Goal: Task Accomplishment & Management: Use online tool/utility

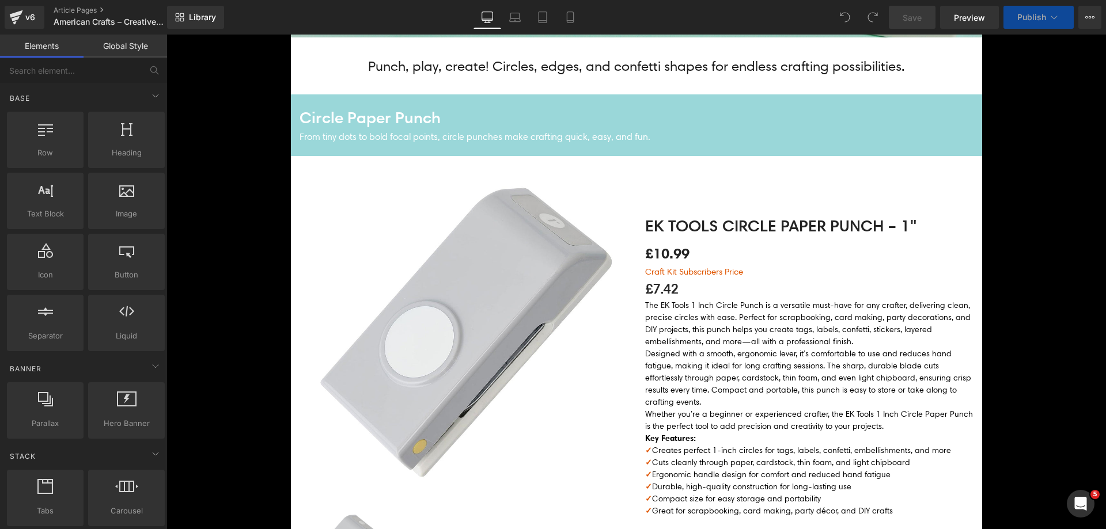
scroll to position [461, 0]
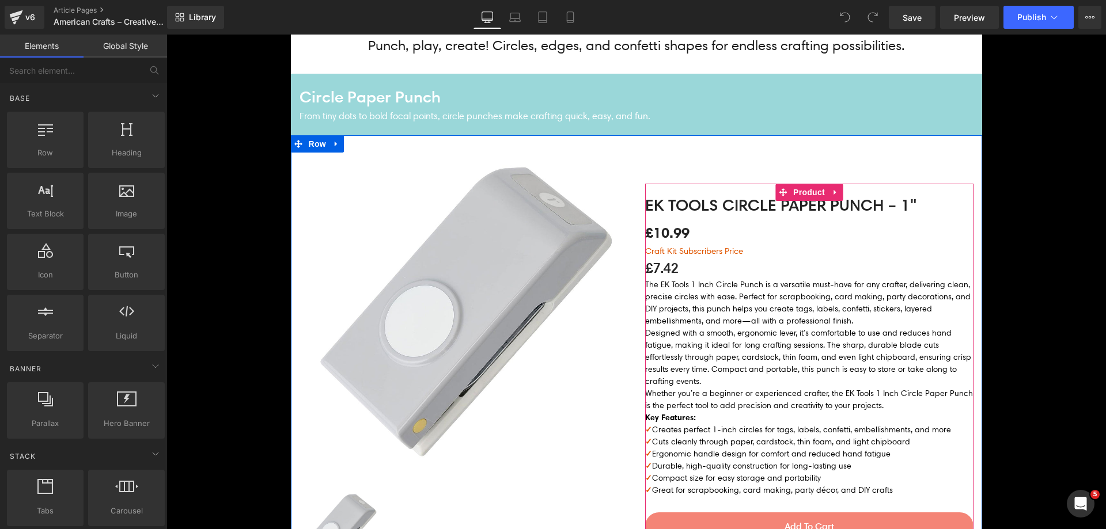
click at [660, 273] on p "£7.42" at bounding box center [809, 268] width 328 height 21
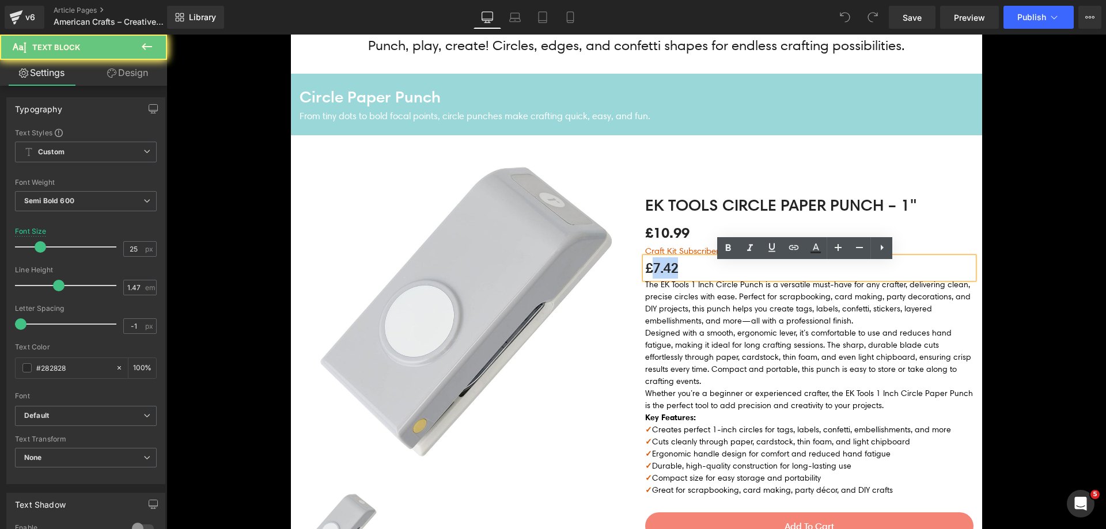
click at [660, 273] on p "£7.42" at bounding box center [809, 268] width 328 height 21
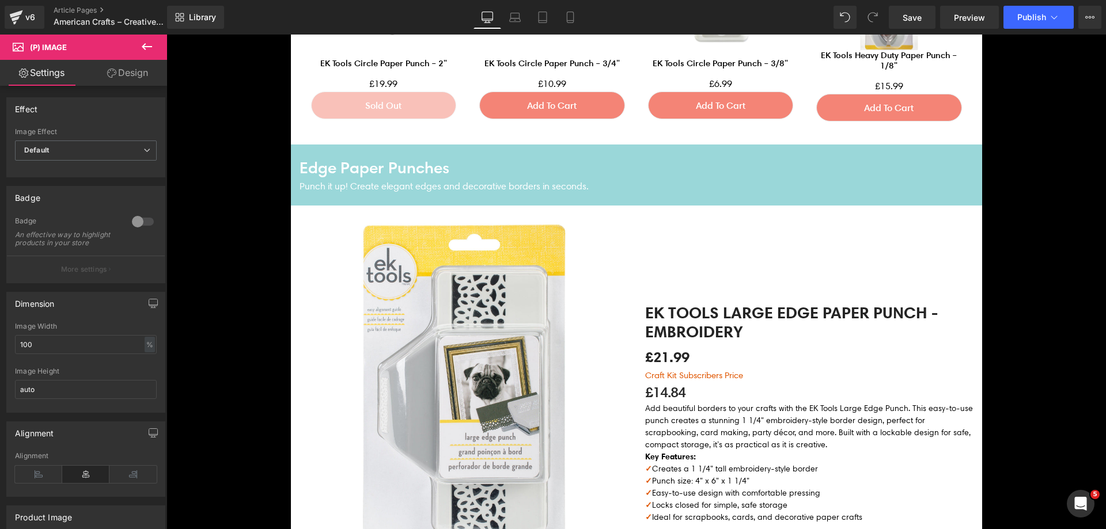
scroll to position [1440, 0]
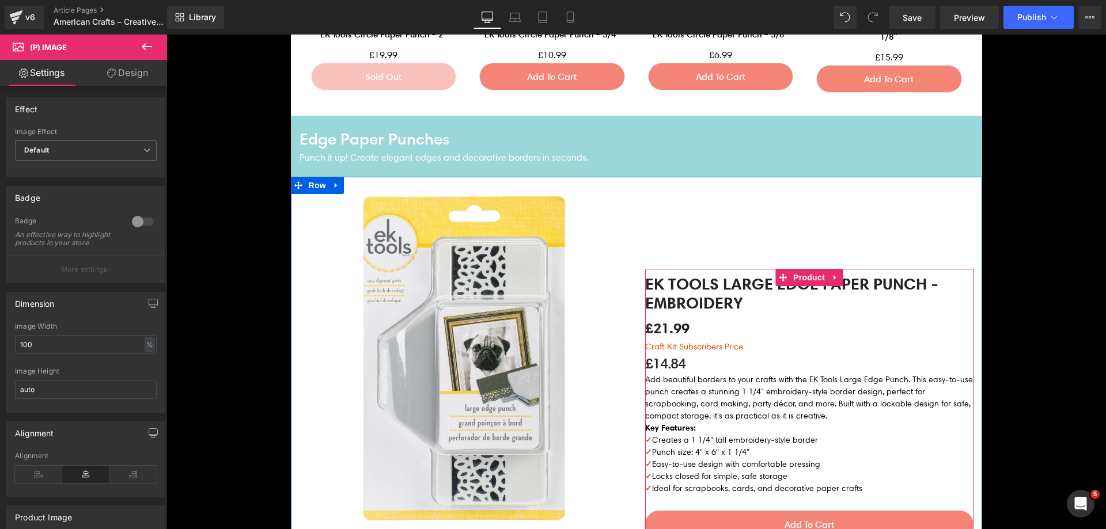
click at [663, 364] on p "£14.84" at bounding box center [809, 363] width 328 height 21
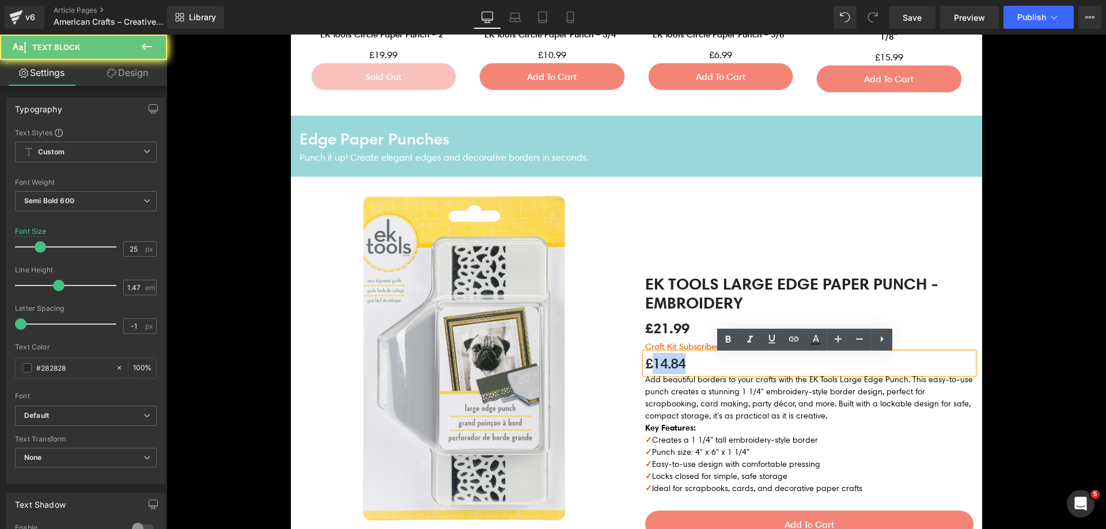
click at [663, 364] on p "£14.84" at bounding box center [809, 363] width 328 height 21
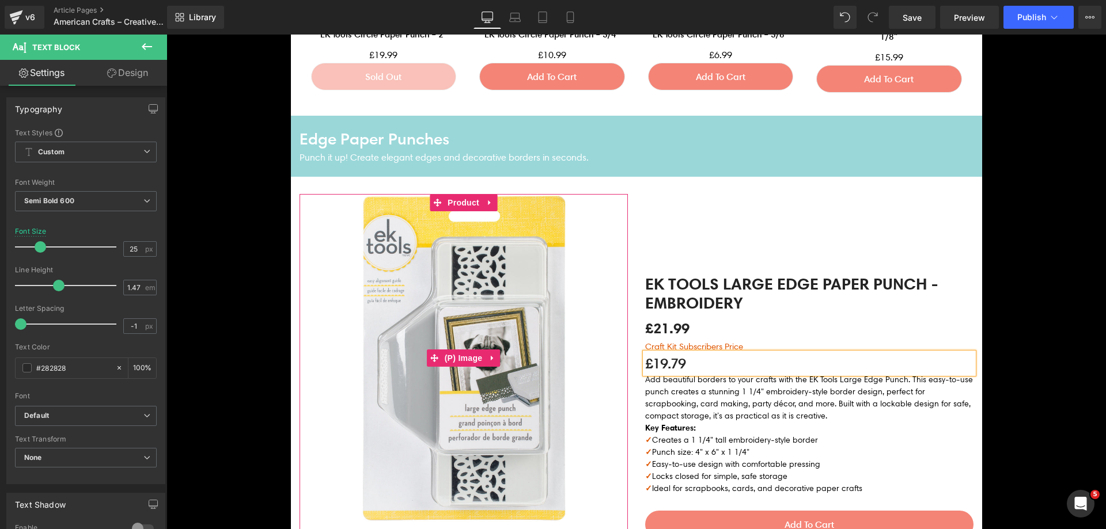
click at [500, 342] on img at bounding box center [464, 358] width 328 height 328
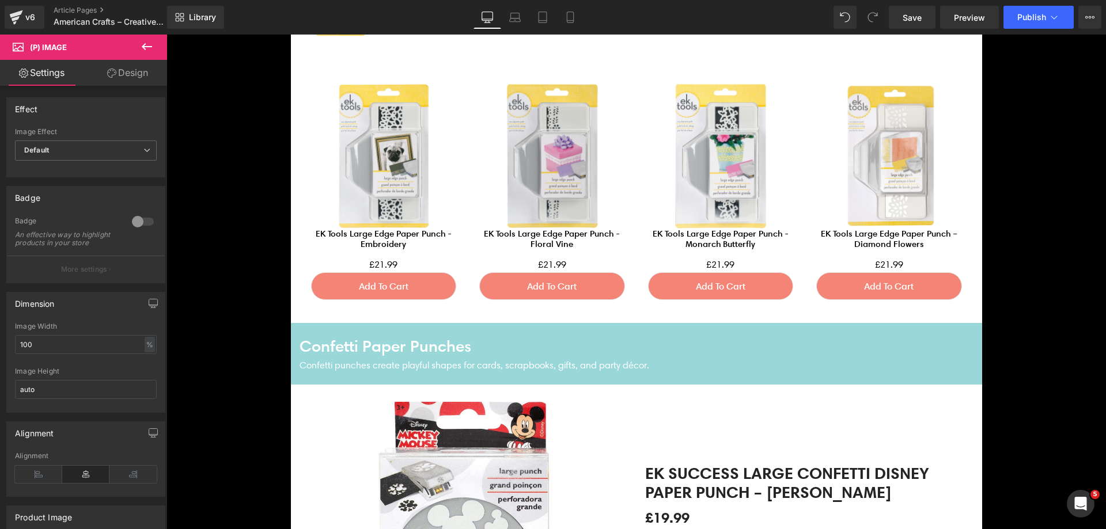
scroll to position [2305, 0]
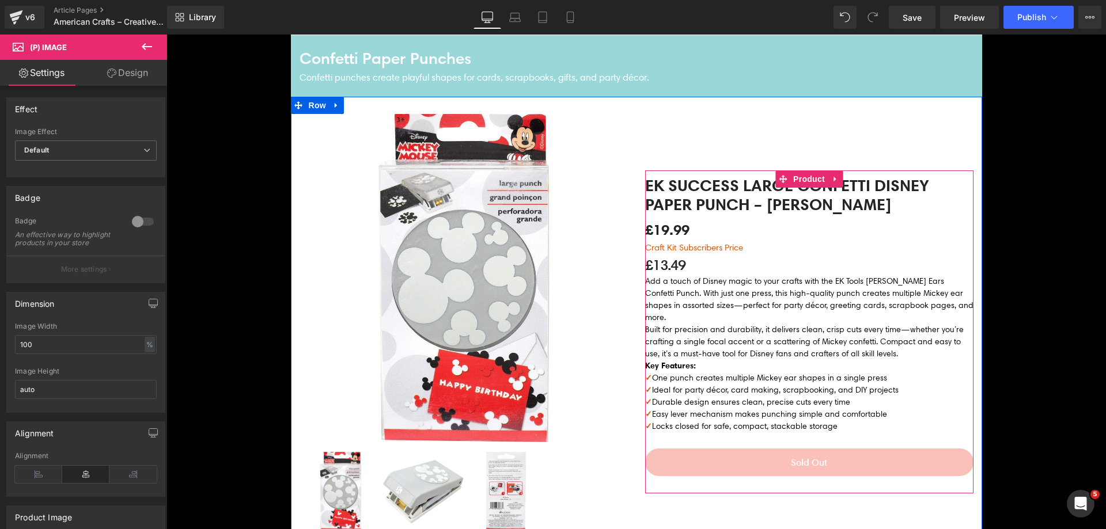
click at [167, 35] on div at bounding box center [167, 35] width 0 height 0
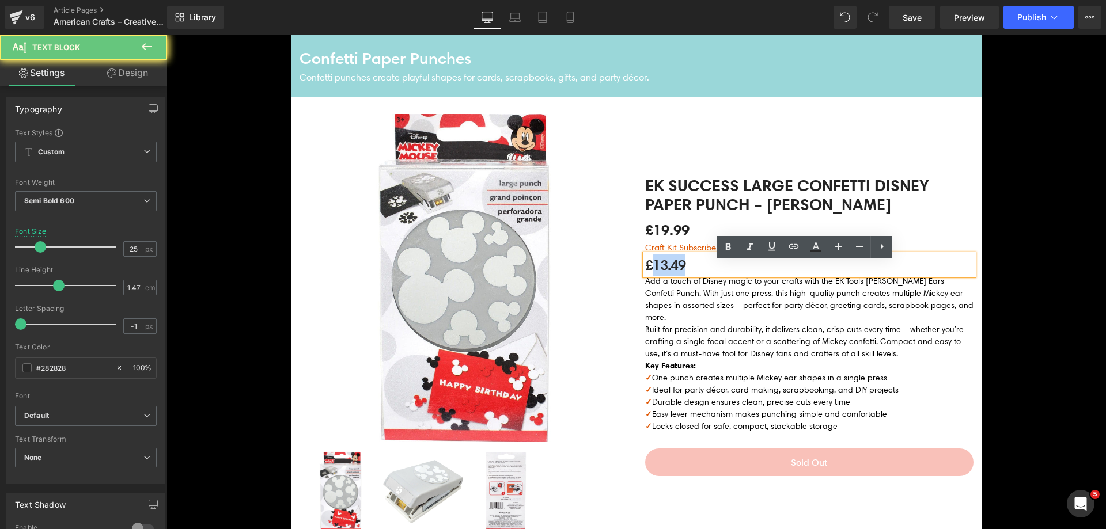
click at [664, 266] on p "£13.49" at bounding box center [809, 265] width 328 height 21
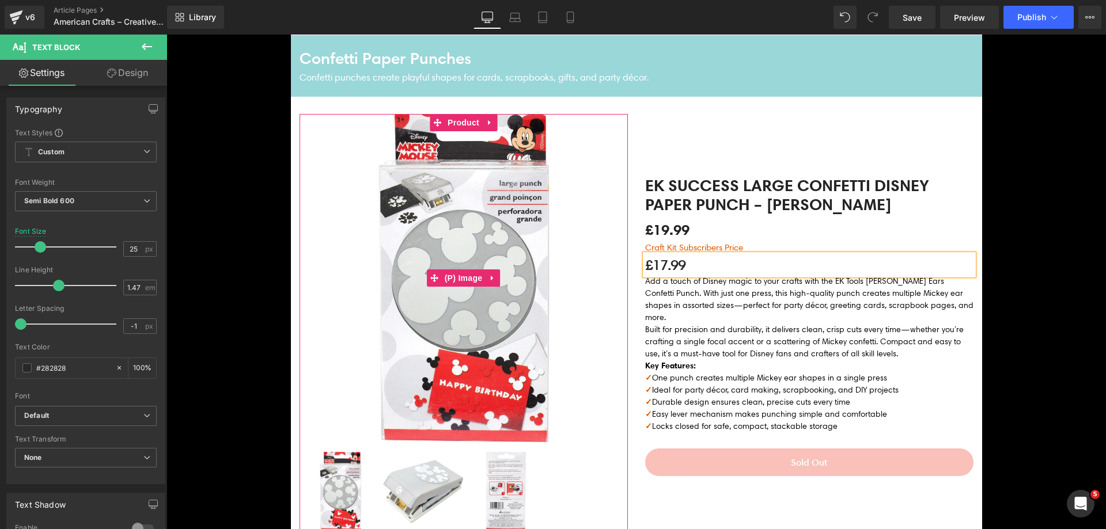
click at [532, 288] on img at bounding box center [464, 278] width 328 height 328
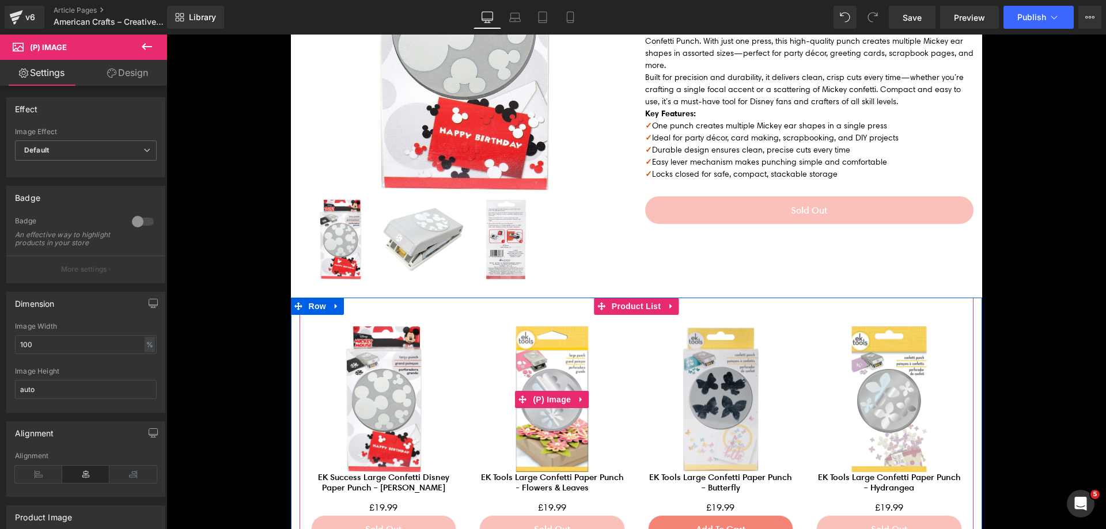
scroll to position [2362, 0]
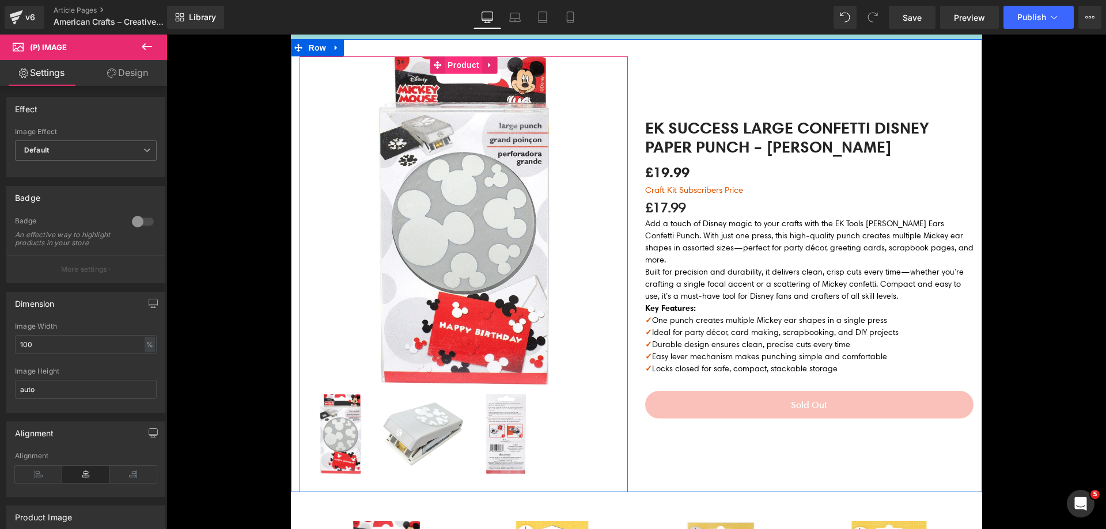
click at [449, 70] on span "Product" at bounding box center [463, 64] width 37 height 17
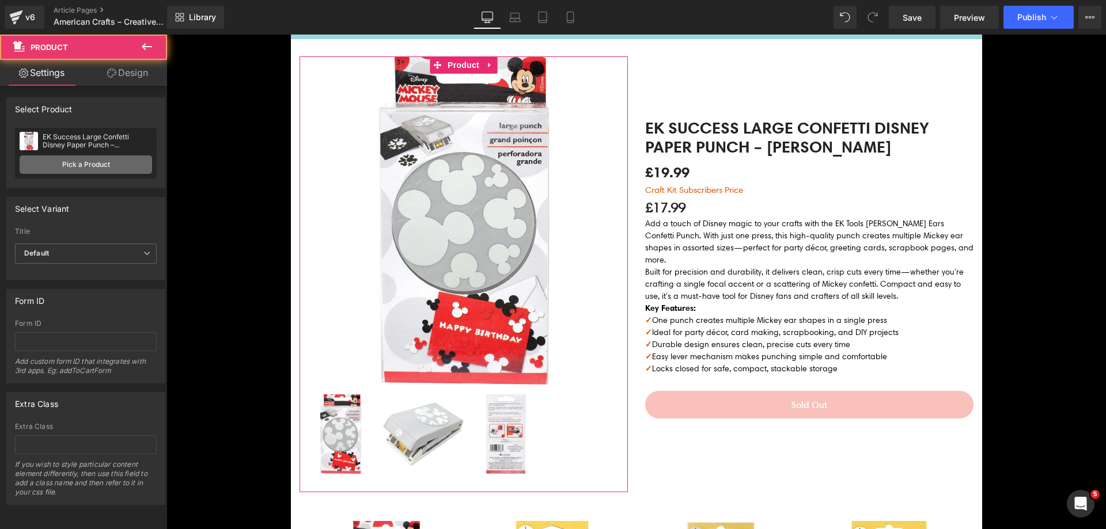
click at [90, 166] on link "Pick a Product" at bounding box center [86, 165] width 133 height 18
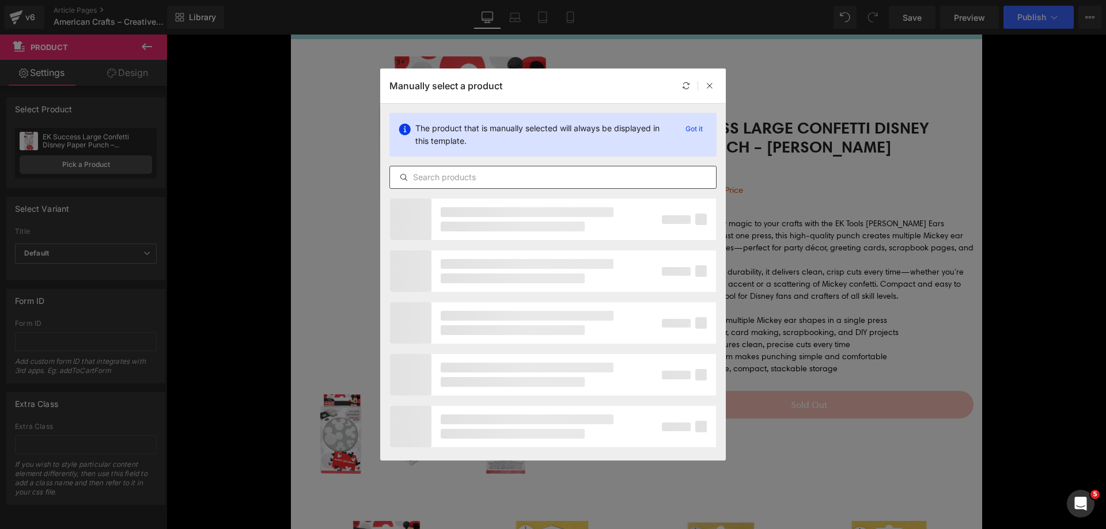
click at [517, 172] on input "text" at bounding box center [553, 178] width 326 height 14
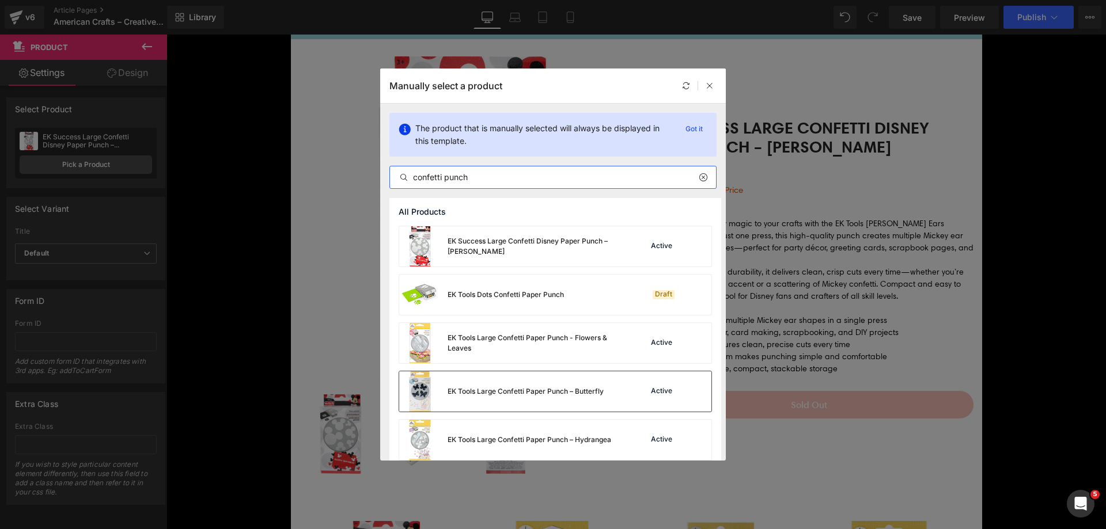
type input "confetti punch"
click at [549, 372] on div "EK Tools Large Confetti Paper Punch – Butterfly" at bounding box center [501, 392] width 205 height 40
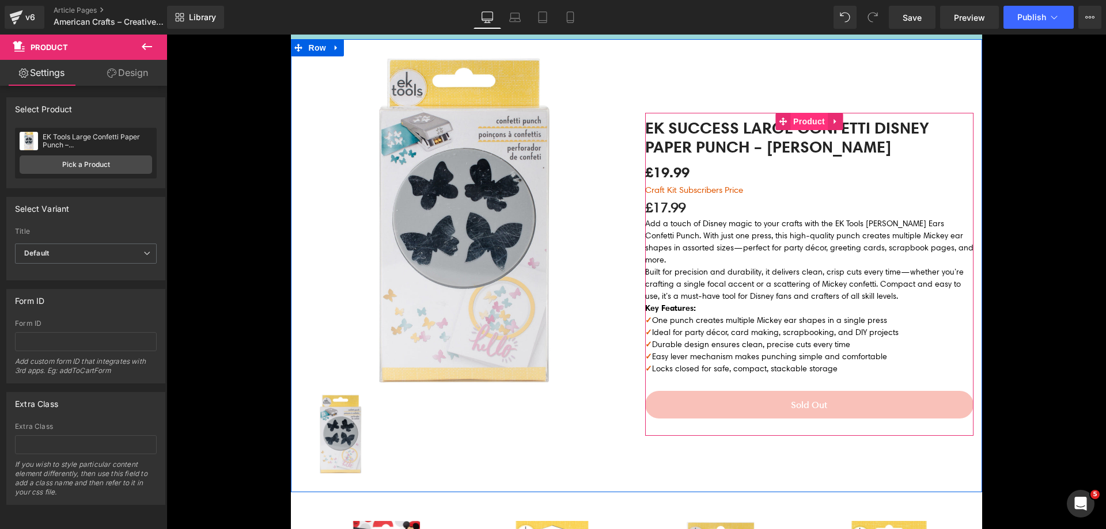
click at [791, 130] on span "Product" at bounding box center [808, 121] width 37 height 17
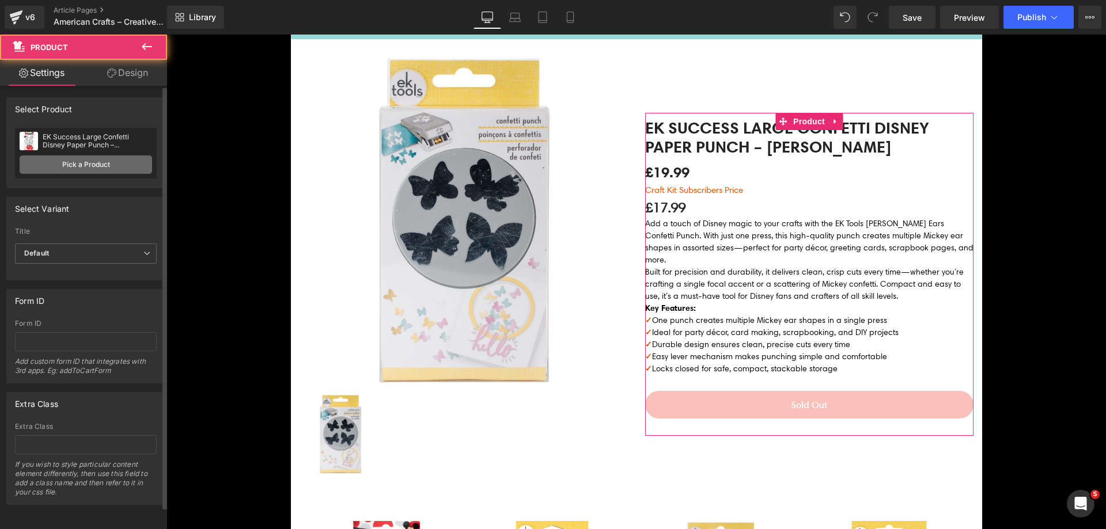
click at [72, 161] on link "Pick a Product" at bounding box center [86, 165] width 133 height 18
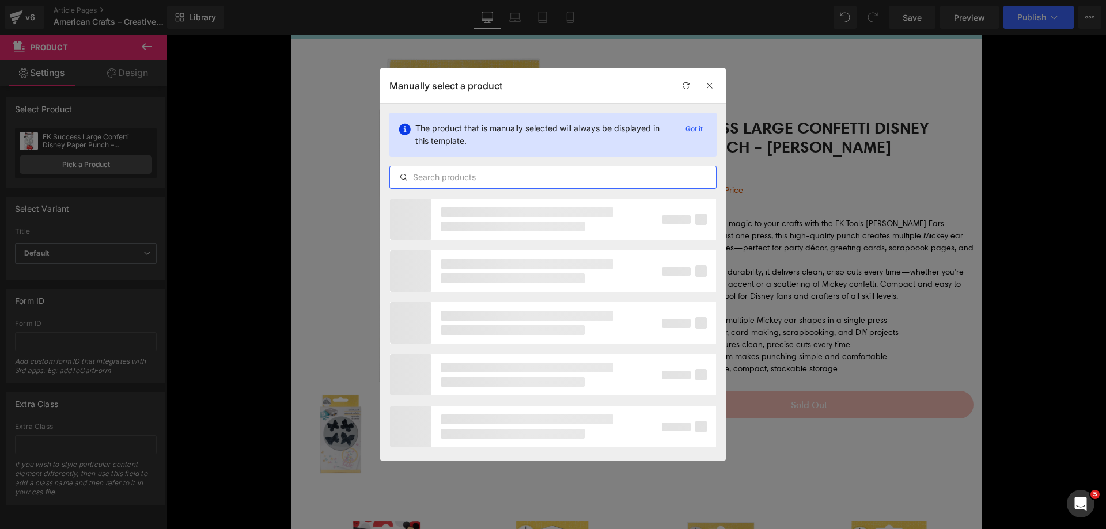
click at [460, 172] on input "text" at bounding box center [553, 178] width 326 height 14
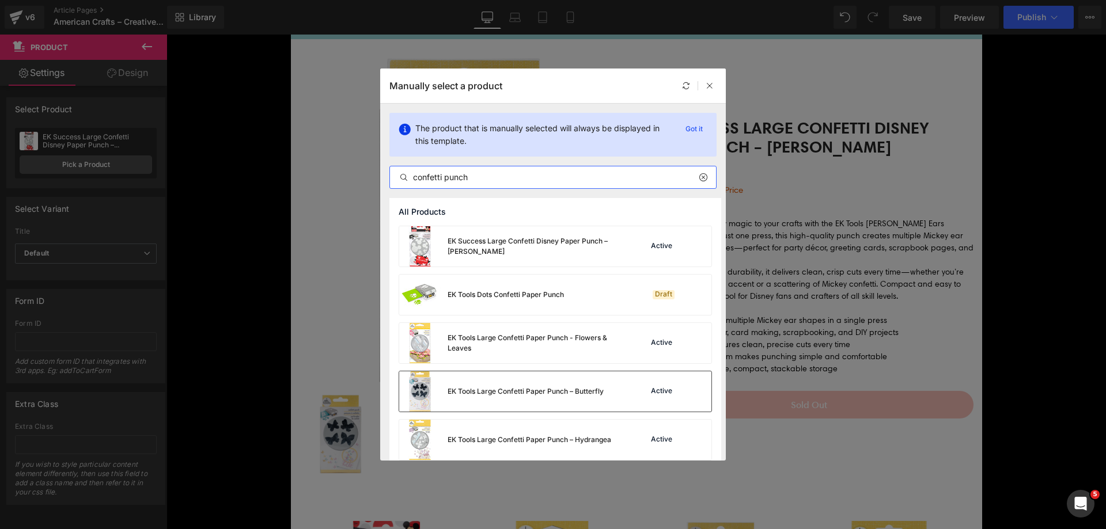
type input "confetti punch"
click at [517, 398] on div "EK Tools Large Confetti Paper Punch – Butterfly" at bounding box center [501, 392] width 205 height 40
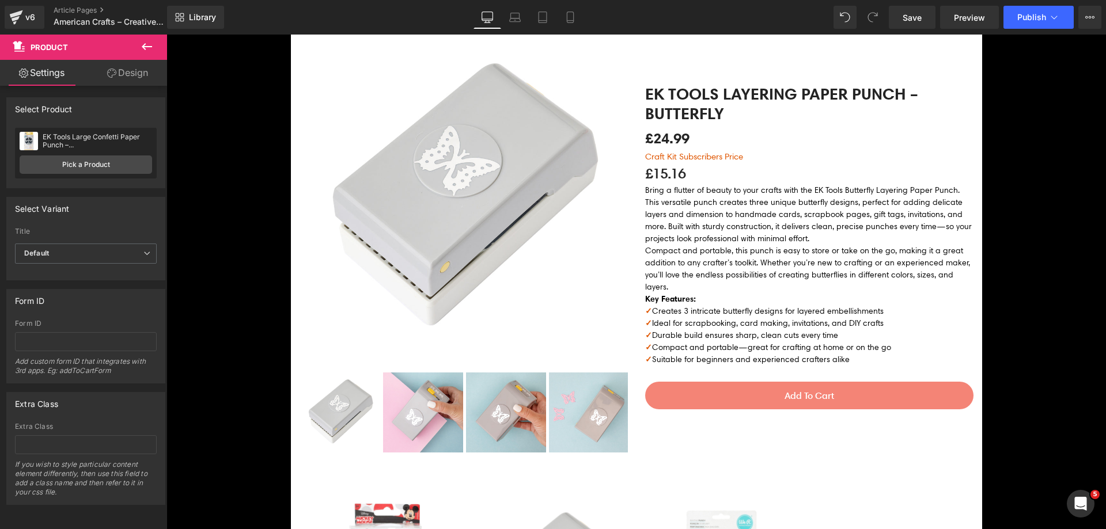
scroll to position [3169, 0]
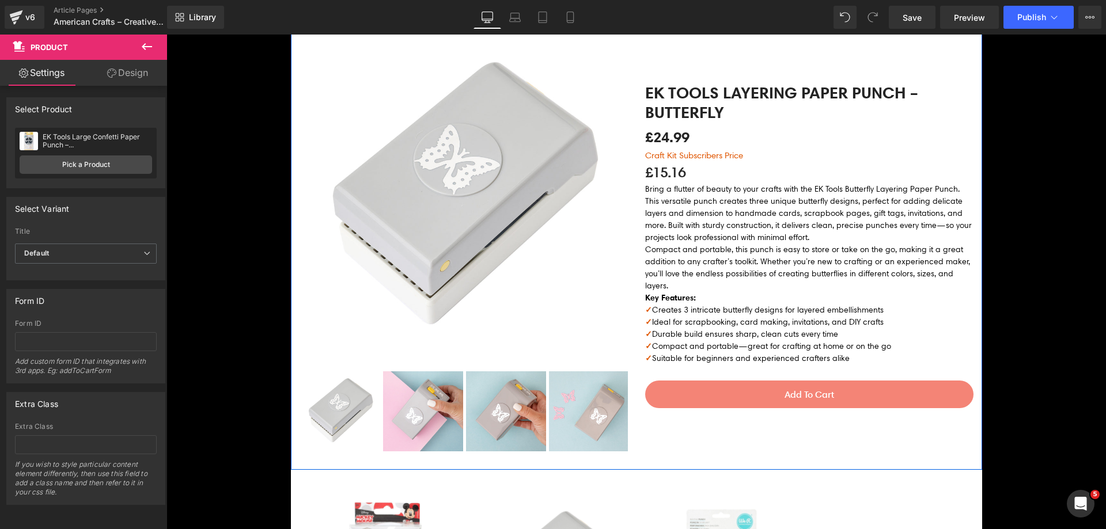
click at [676, 169] on p "£15.16" at bounding box center [809, 172] width 328 height 21
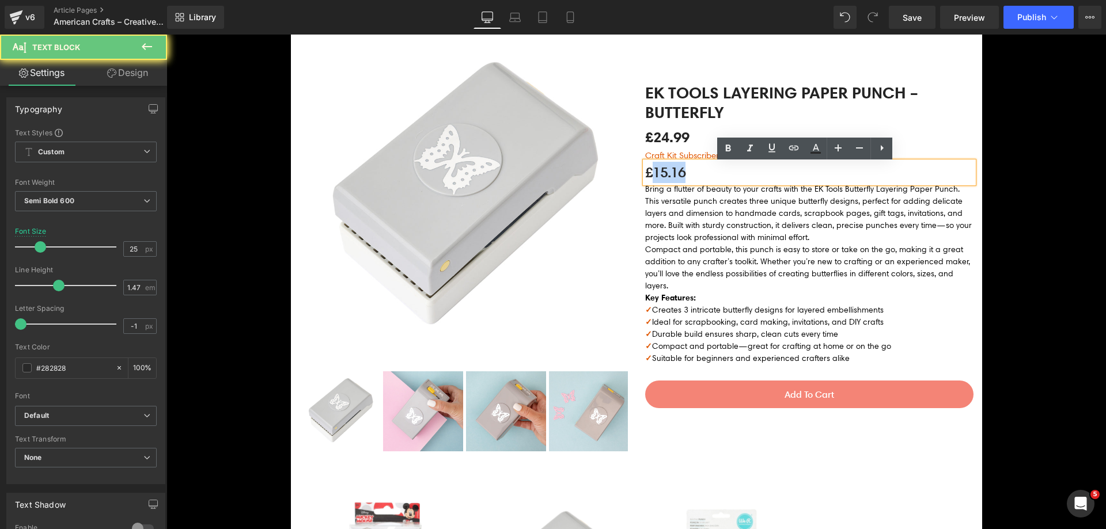
click at [676, 169] on p "£15.16" at bounding box center [809, 172] width 328 height 21
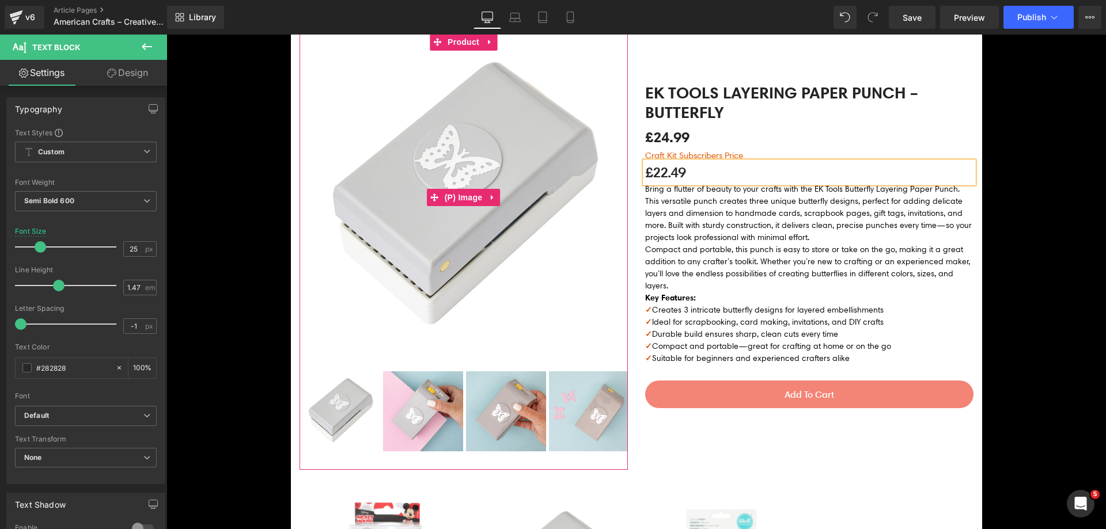
click at [425, 252] on img at bounding box center [464, 197] width 328 height 328
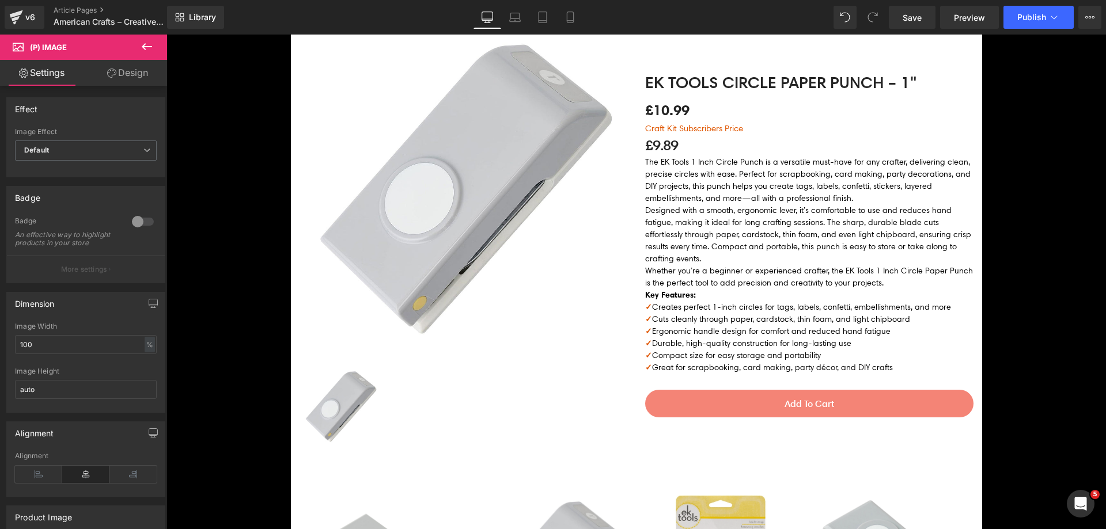
scroll to position [461, 0]
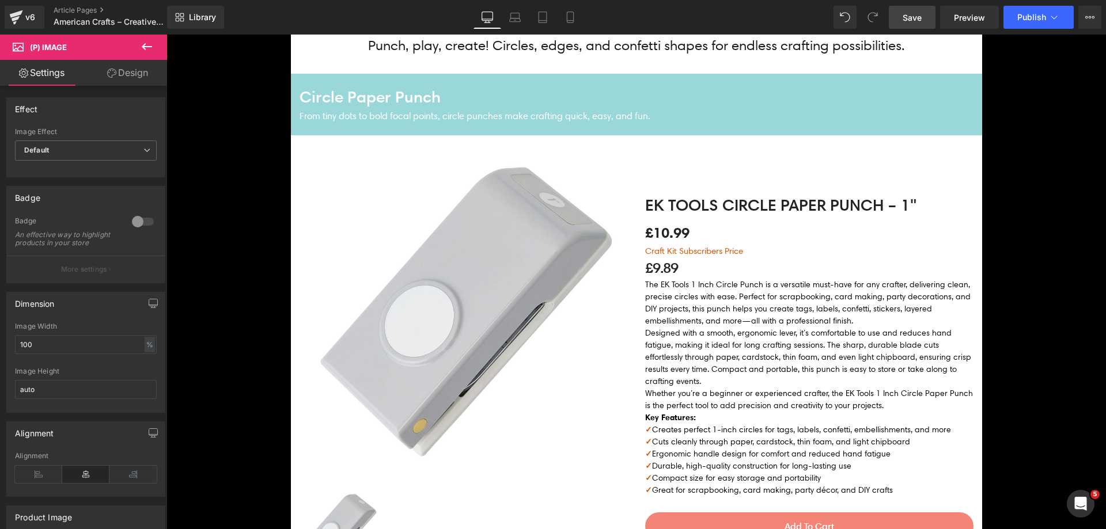
click at [922, 22] on span "Save" at bounding box center [912, 18] width 19 height 12
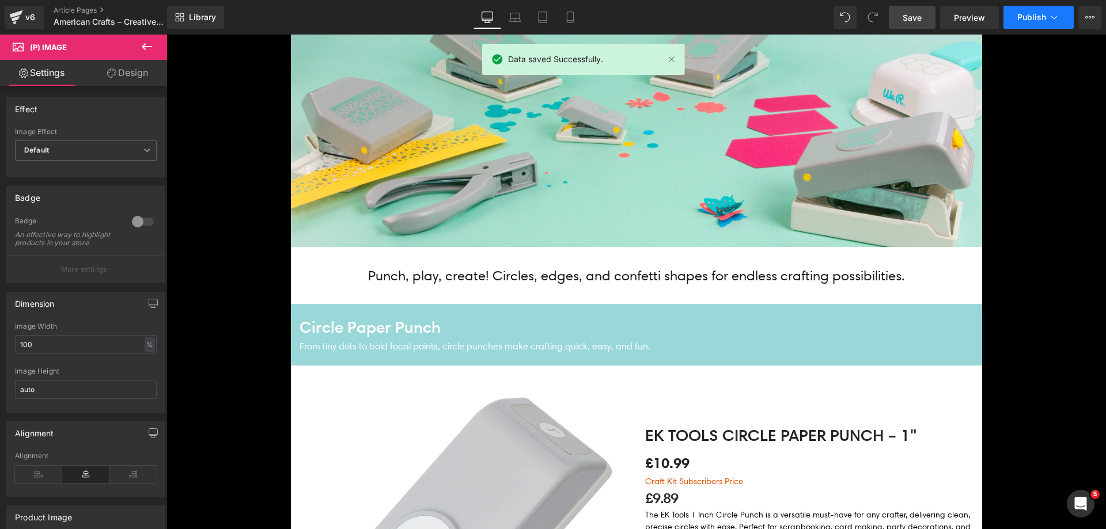
click at [1041, 20] on span "Publish" at bounding box center [1031, 17] width 29 height 9
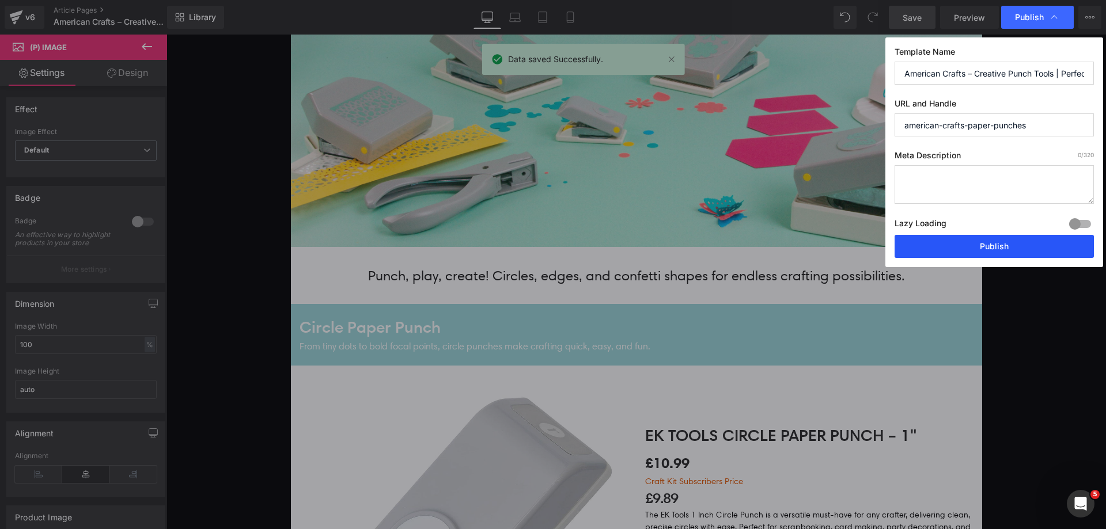
click at [996, 245] on button "Publish" at bounding box center [994, 246] width 199 height 23
